Goal: Transaction & Acquisition: Book appointment/travel/reservation

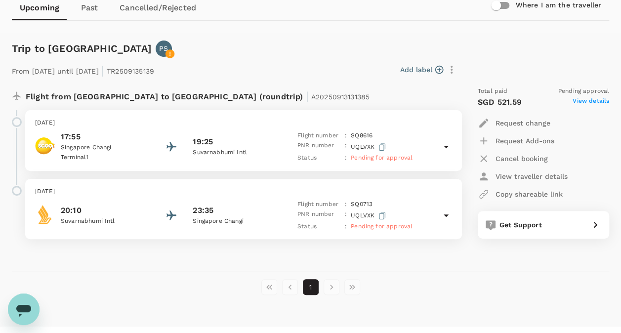
click at [594, 102] on span "View details" at bounding box center [590, 102] width 37 height 12
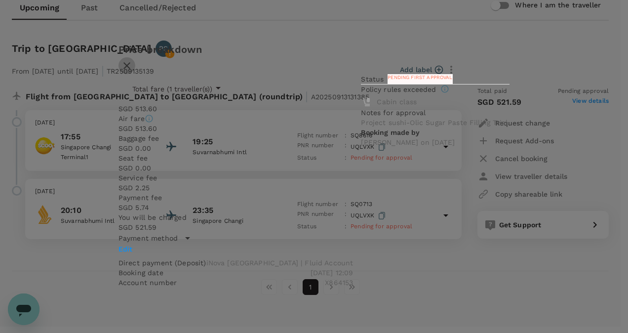
click at [133, 72] on icon "button" at bounding box center [127, 66] width 12 height 12
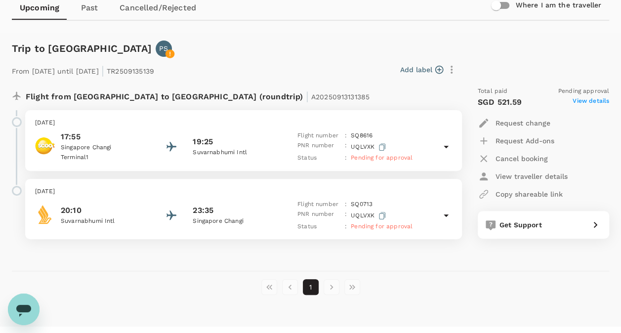
click at [547, 180] on p "View traveller details" at bounding box center [531, 176] width 72 height 10
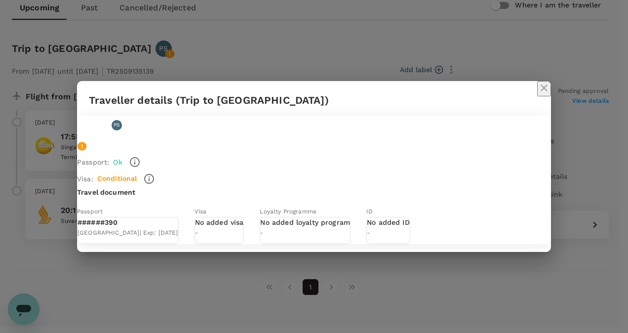
click at [538, 82] on icon "close" at bounding box center [544, 88] width 12 height 12
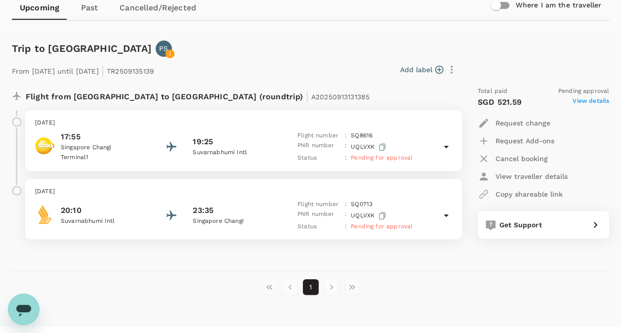
click at [336, 284] on li "pagination navigation" at bounding box center [331, 287] width 21 height 16
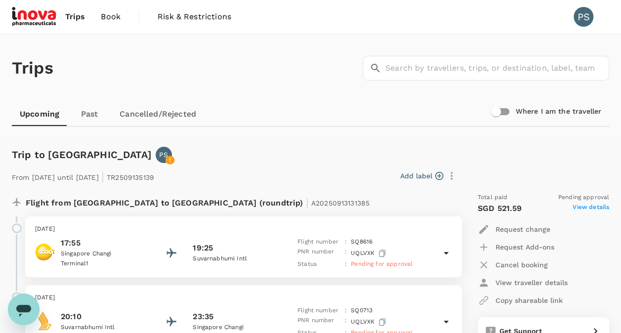
click at [108, 20] on span "Book" at bounding box center [111, 17] width 20 height 12
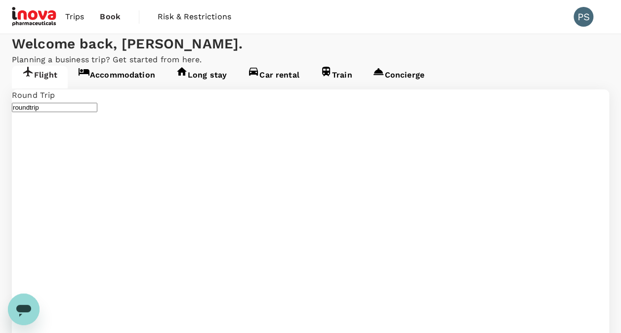
type input "Singapore Changi (SIN)"
type input "[GEOGRAPHIC_DATA], [GEOGRAPHIC_DATA] (any)"
type input "Singapore Changi (SIN)"
type input "[GEOGRAPHIC_DATA], [GEOGRAPHIC_DATA] (any)"
click at [76, 18] on span "Trips" at bounding box center [74, 17] width 19 height 12
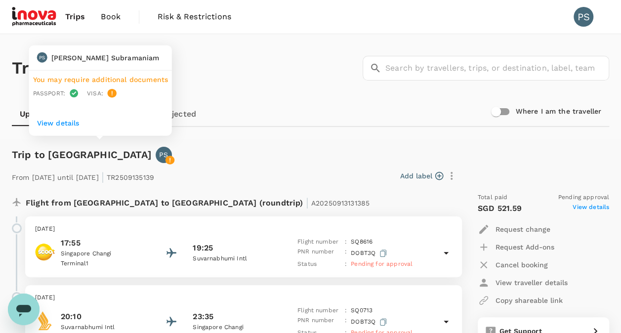
click at [165, 159] on icon at bounding box center [169, 160] width 9 height 9
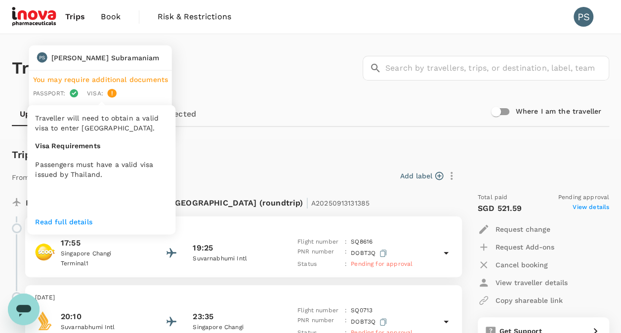
click at [112, 93] on icon at bounding box center [112, 93] width 1 height 4
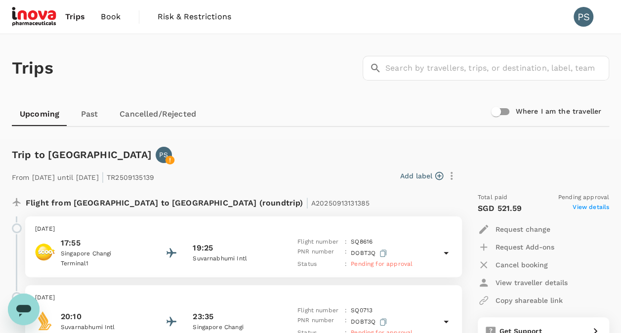
click at [285, 126] on hr at bounding box center [310, 126] width 597 height 1
click at [108, 15] on span "Book" at bounding box center [111, 17] width 20 height 12
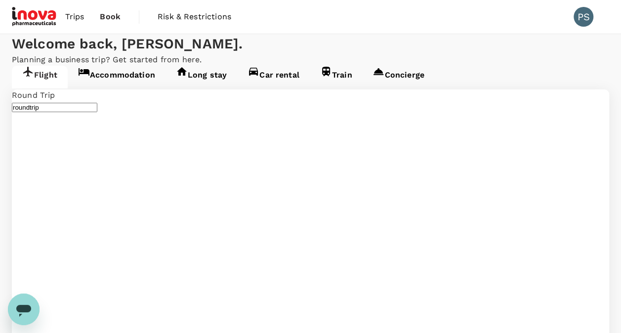
type input "Singapore Changi (SIN)"
type input "[GEOGRAPHIC_DATA], [GEOGRAPHIC_DATA] (any)"
type input "Singapore Changi (SIN)"
type input "[GEOGRAPHIC_DATA], [GEOGRAPHIC_DATA] (any)"
click at [120, 88] on link "Accommodation" at bounding box center [117, 77] width 98 height 23
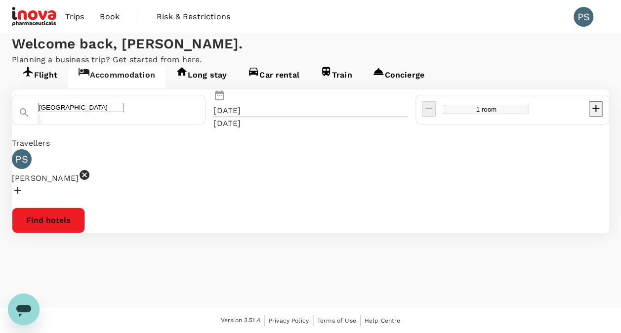
click at [85, 233] on button "Find hotels" at bounding box center [48, 220] width 73 height 26
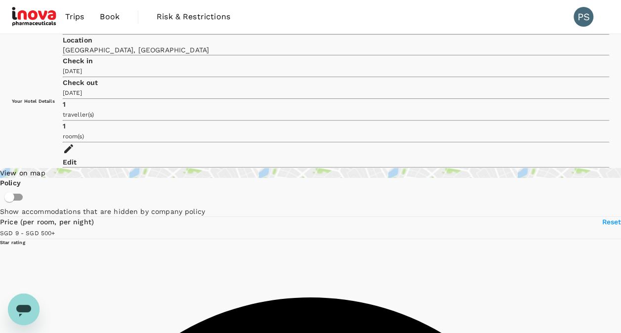
scroll to position [2918, 0]
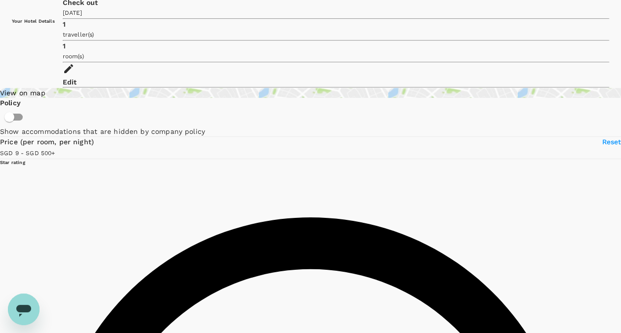
scroll to position [0, 0]
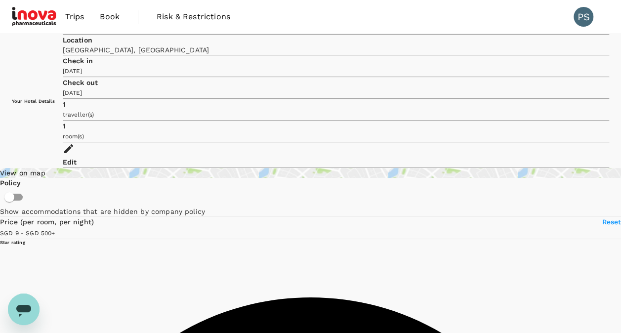
click at [580, 157] on div "Edit" at bounding box center [336, 162] width 546 height 10
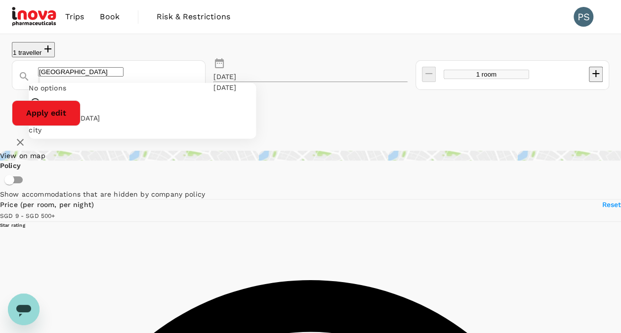
click at [92, 77] on input "[GEOGRAPHIC_DATA]" at bounding box center [80, 71] width 85 height 9
drag, startPoint x: 92, startPoint y: 80, endPoint x: 16, endPoint y: 77, distance: 76.1
click at [16, 77] on div "[GEOGRAPHIC_DATA]" at bounding box center [104, 73] width 189 height 28
drag, startPoint x: 80, startPoint y: 74, endPoint x: 30, endPoint y: 77, distance: 50.0
click at [30, 77] on div "[GEOGRAPHIC_DATA]" at bounding box center [104, 73] width 189 height 28
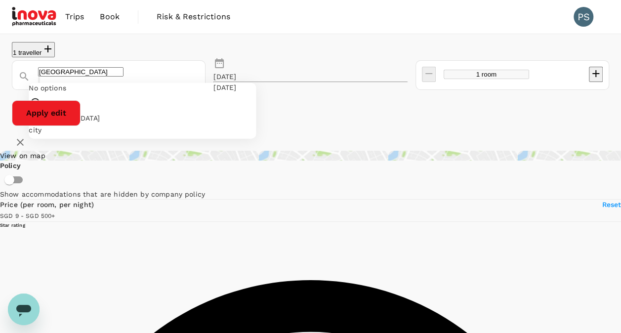
type input "499.07"
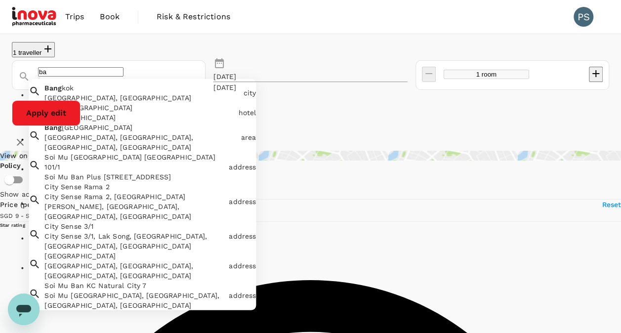
type input "b"
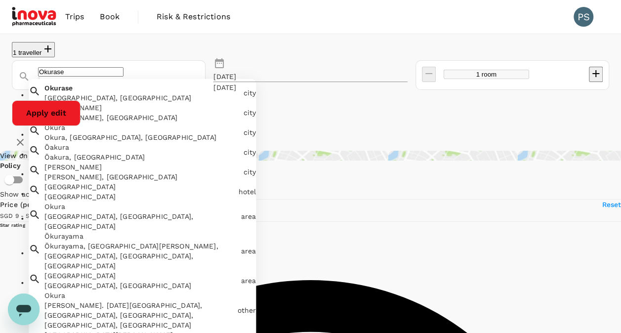
click at [91, 76] on input "Okurase" at bounding box center [80, 71] width 85 height 9
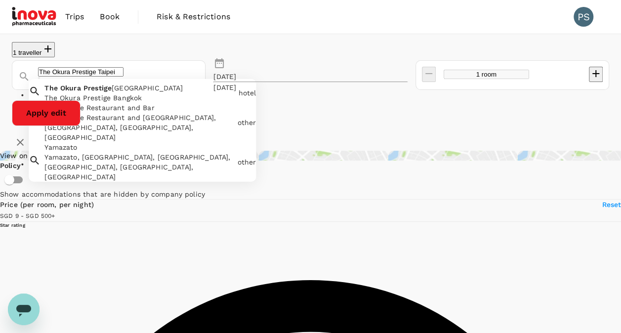
drag, startPoint x: 115, startPoint y: 78, endPoint x: 31, endPoint y: 79, distance: 83.5
click at [31, 79] on div "The Okura Prestige Taipei" at bounding box center [114, 73] width 169 height 28
click at [123, 74] on input "The Okura Prestige Taipei" at bounding box center [80, 71] width 85 height 9
click at [92, 91] on span "Prestige" at bounding box center [97, 87] width 28 height 8
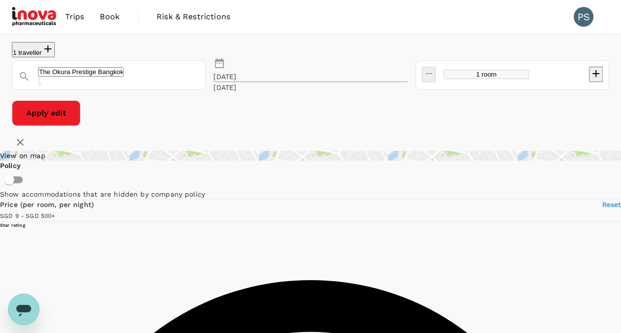
type input "The Okura Prestige Bangkok"
click at [81, 104] on button "Apply edit" at bounding box center [46, 113] width 69 height 26
type input "The Okura Prestige Bangkok"
type input "499.64"
type input "205.15"
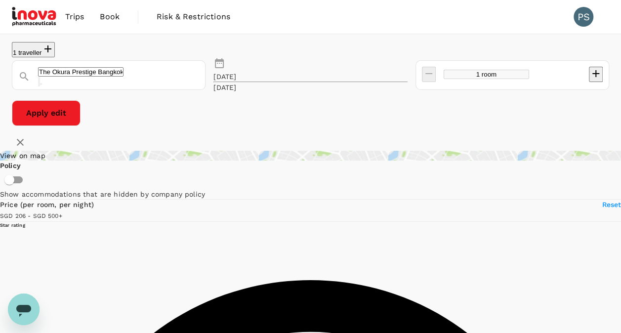
type input "499.15"
type input "41.15"
type input "499.25"
type input "20.25"
type input "499.25"
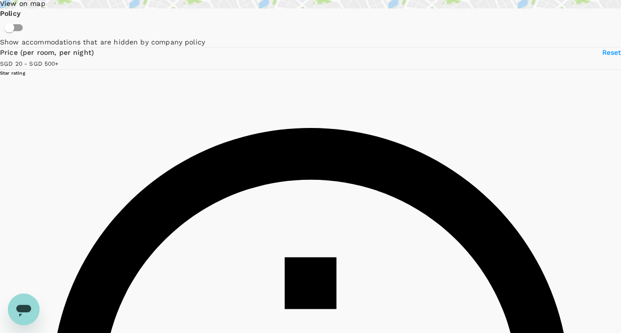
scroll to position [141, 0]
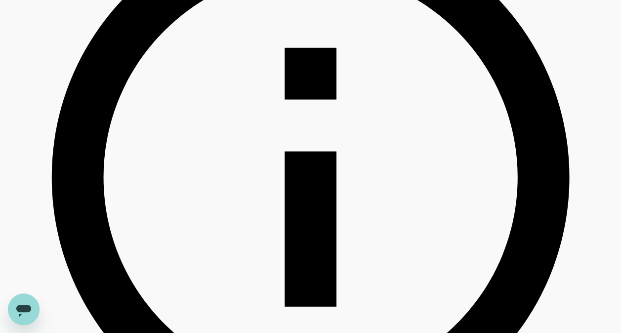
scroll to position [0, 0]
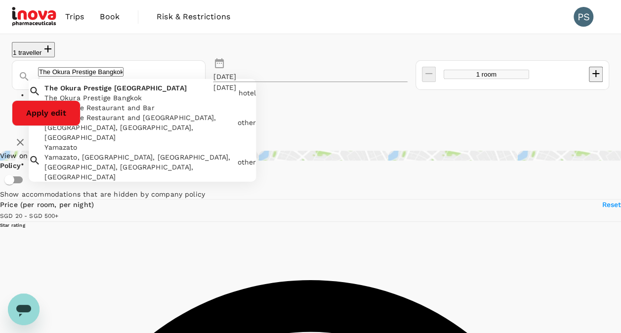
drag, startPoint x: 115, startPoint y: 75, endPoint x: -2, endPoint y: 72, distance: 117.1
type input "[GEOGRAPHIC_DATA]"
